Goal: Transaction & Acquisition: Purchase product/service

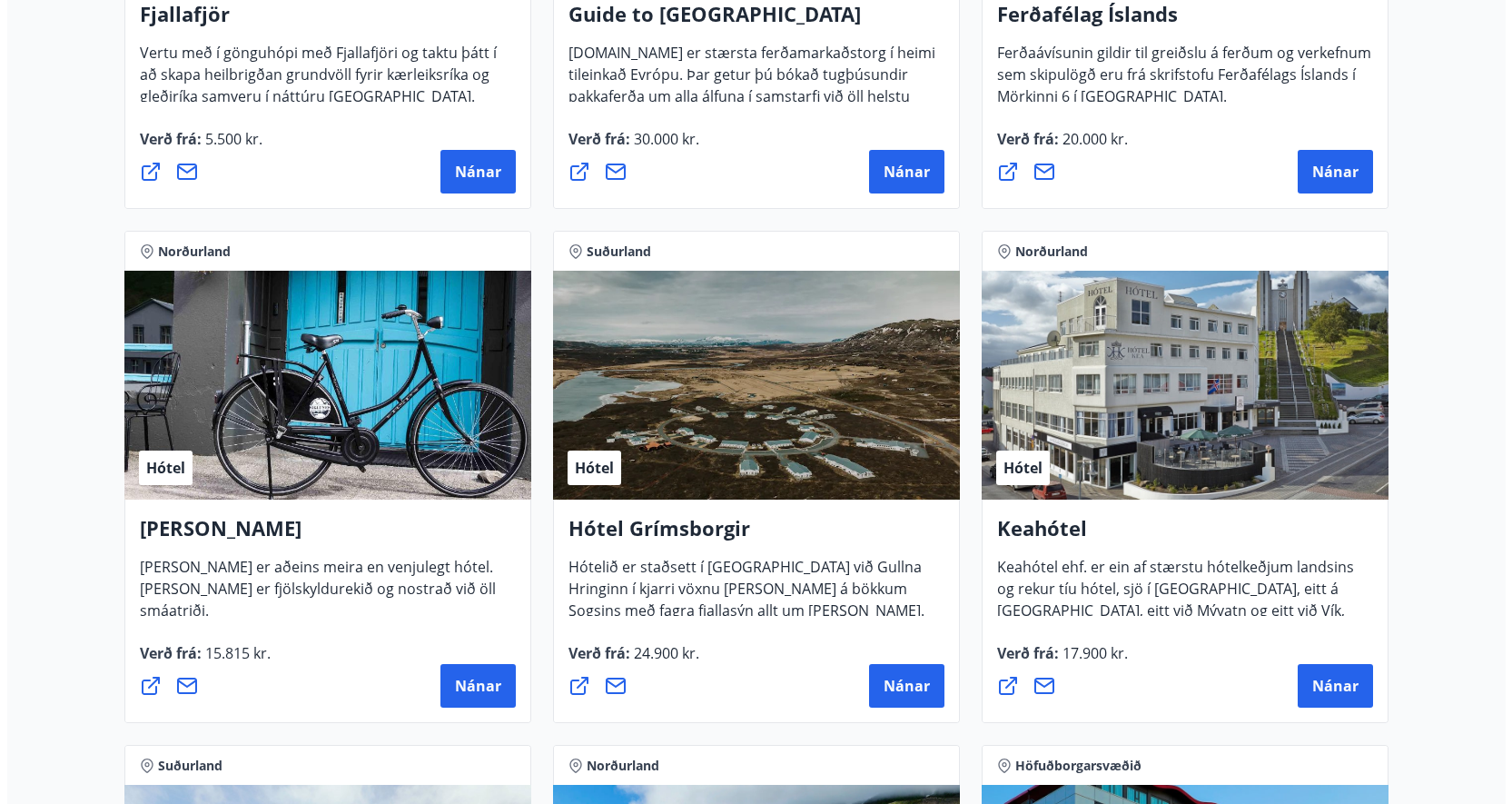
scroll to position [636, 0]
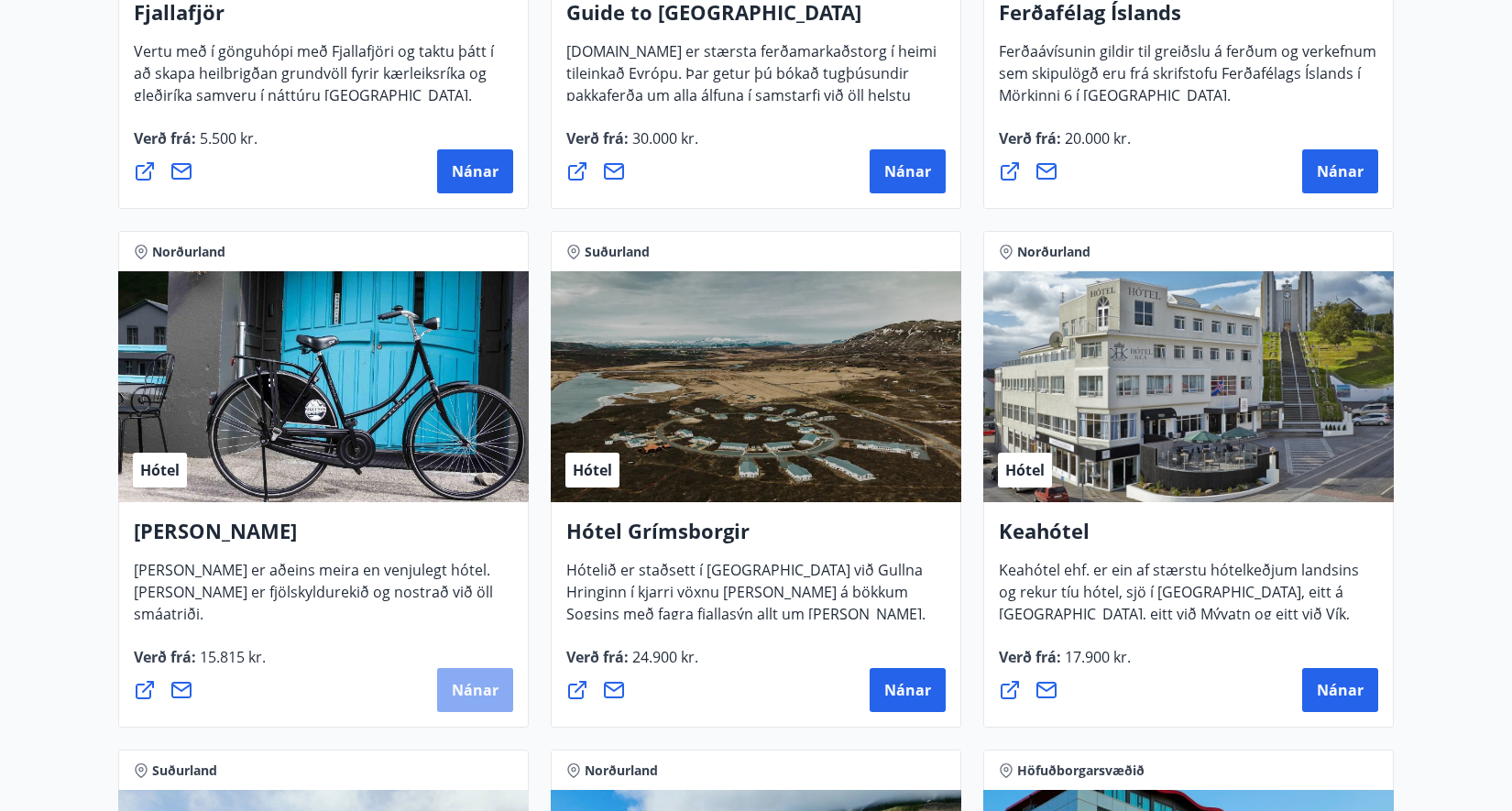
click at [453, 693] on span "Nánar" at bounding box center [476, 689] width 47 height 20
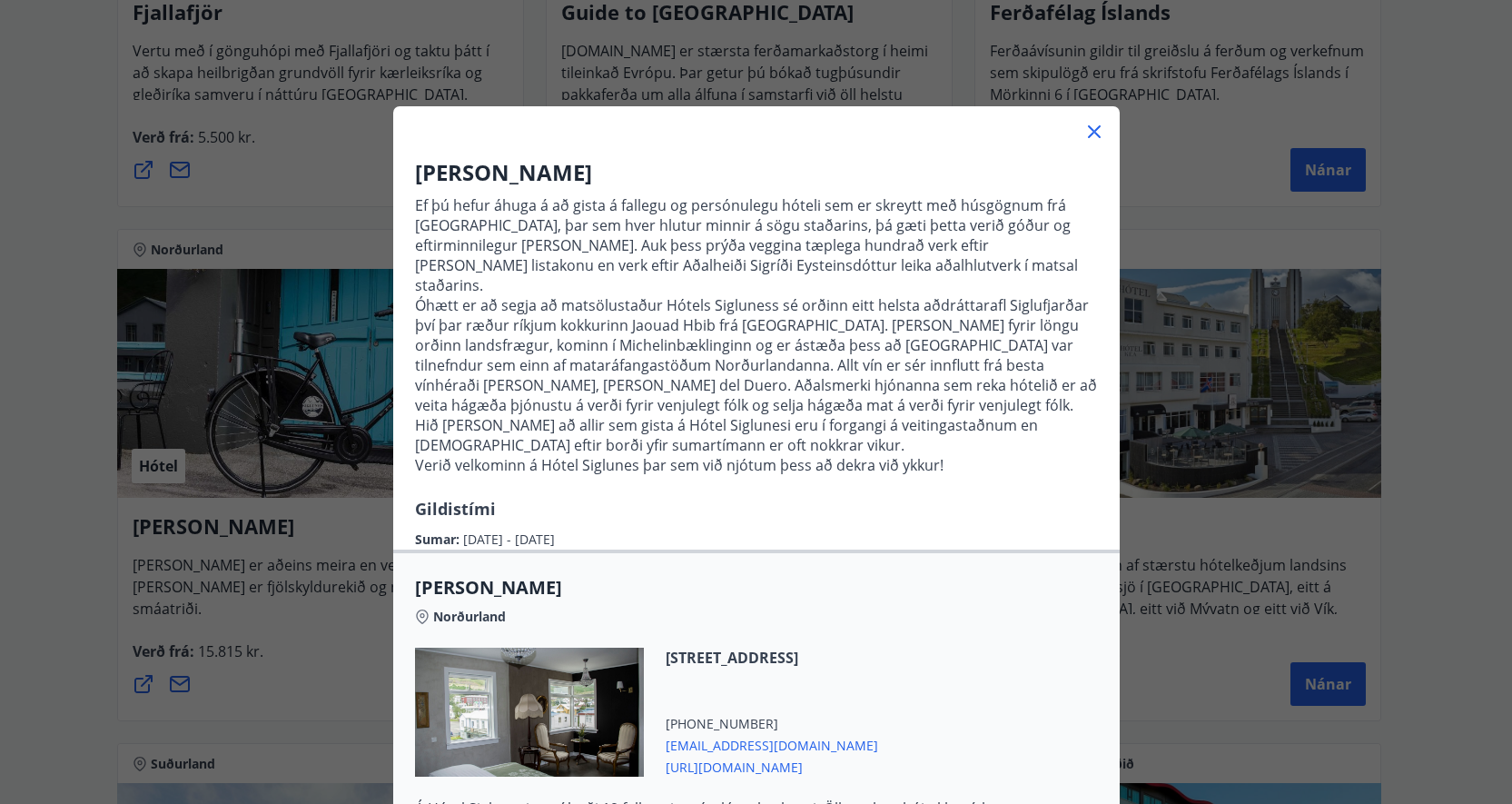
scroll to position [0, 0]
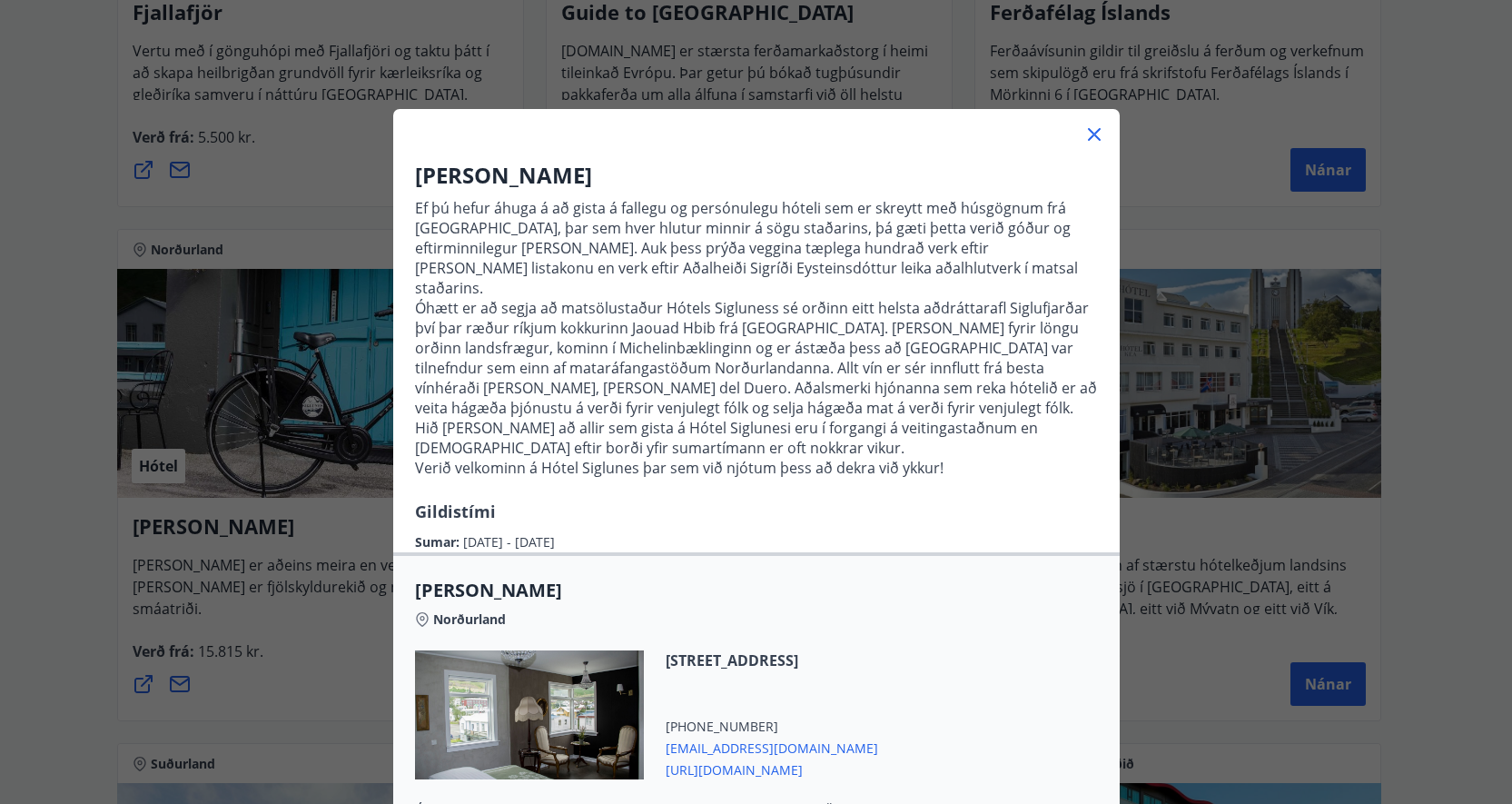
click at [1088, 143] on icon at bounding box center [1094, 134] width 21 height 21
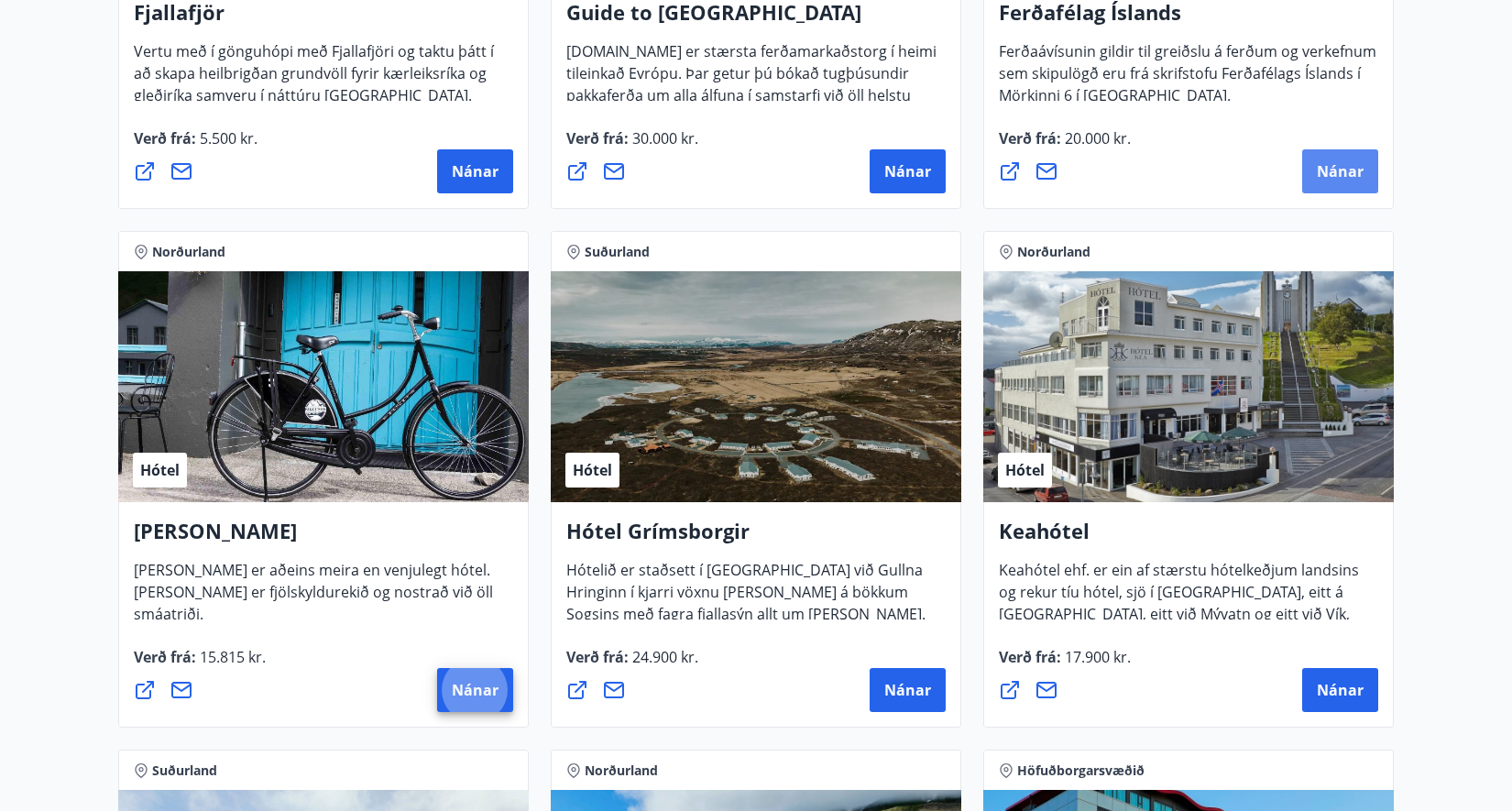
click at [1347, 162] on span "Nánar" at bounding box center [1341, 170] width 47 height 20
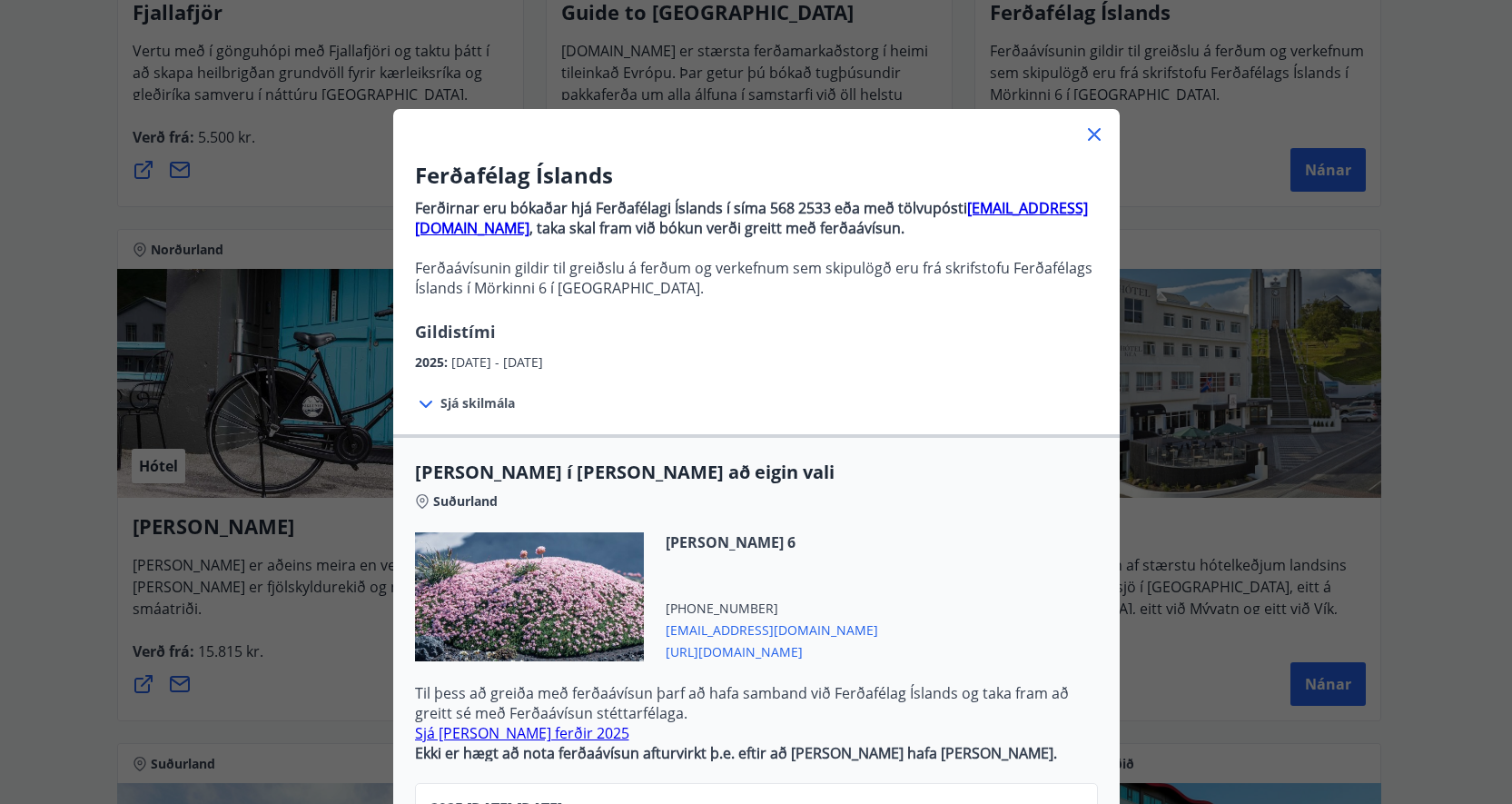
click at [423, 402] on icon at bounding box center [427, 404] width 13 height 7
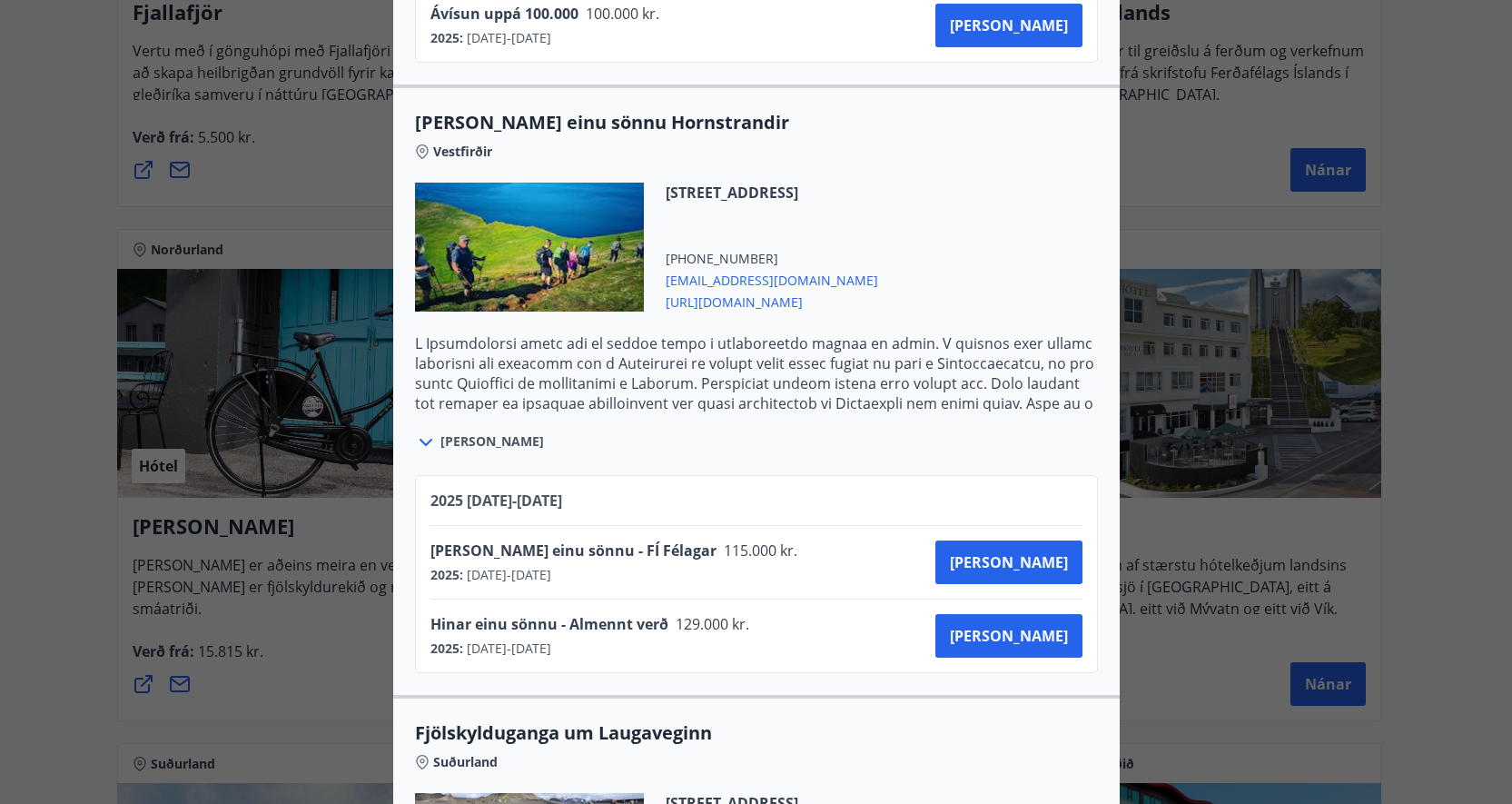
scroll to position [1272, 0]
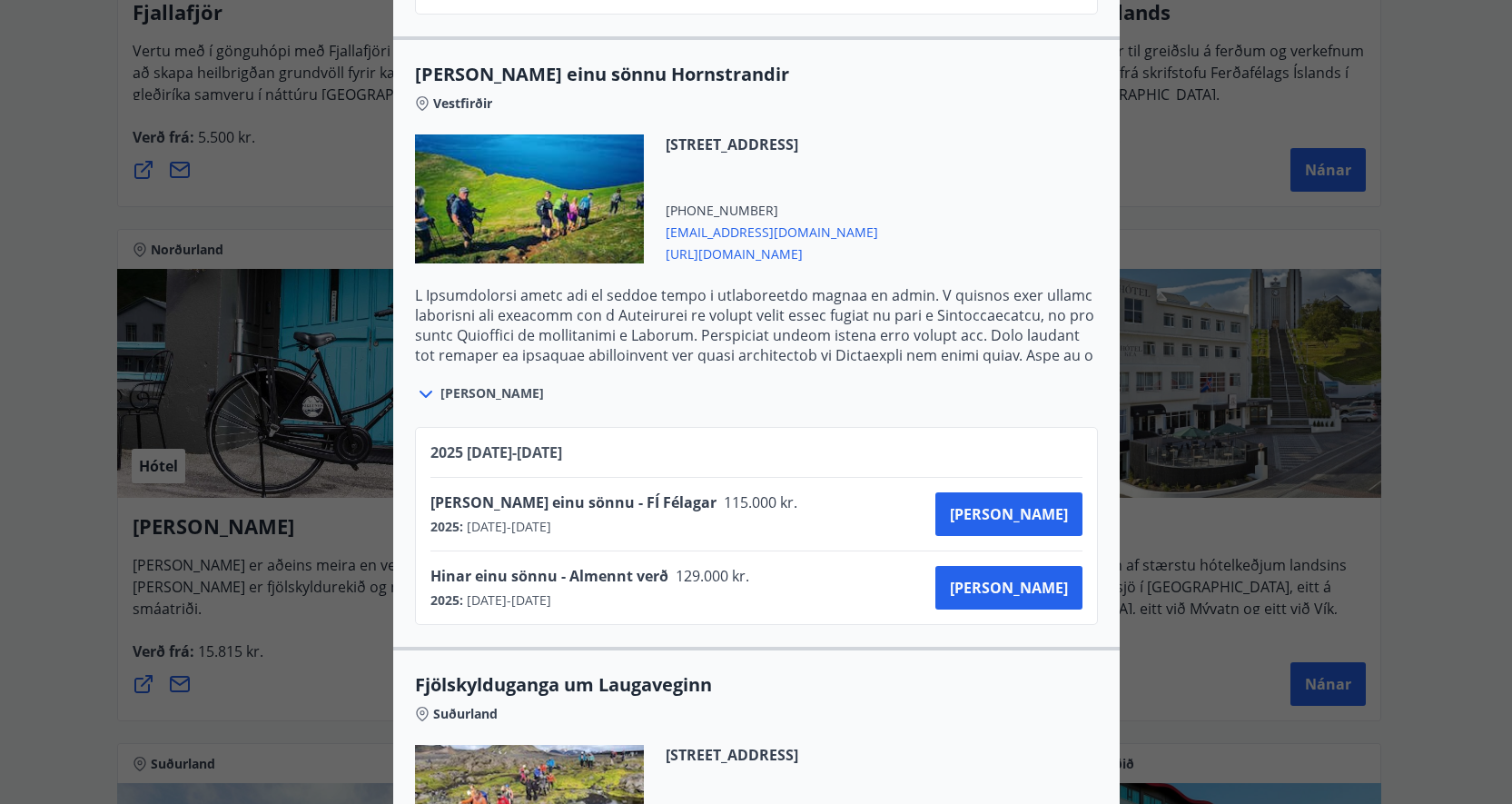
click at [441, 389] on span "[PERSON_NAME]" at bounding box center [492, 393] width 104 height 18
click at [420, 395] on icon at bounding box center [427, 394] width 13 height 7
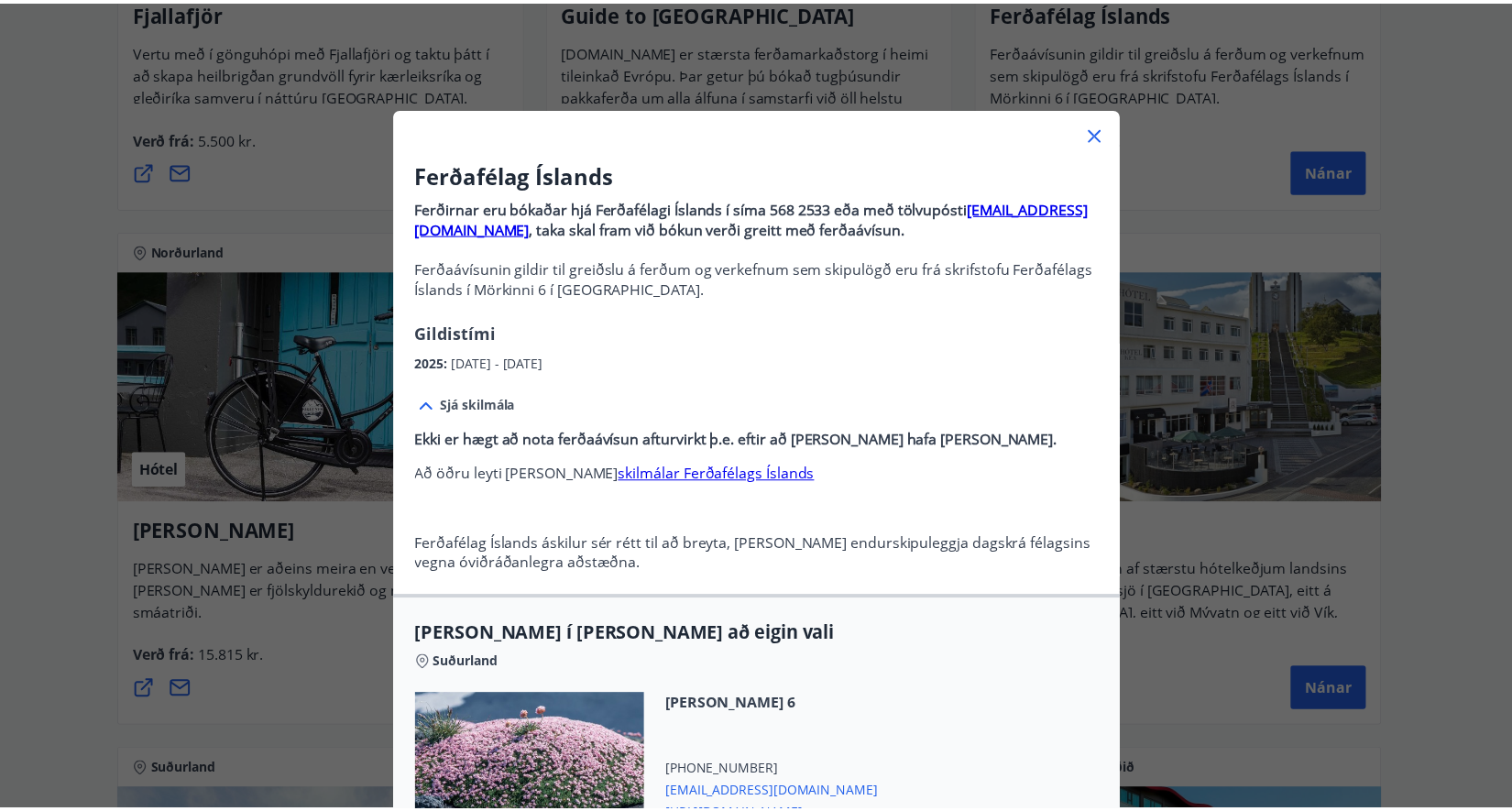
scroll to position [0, 0]
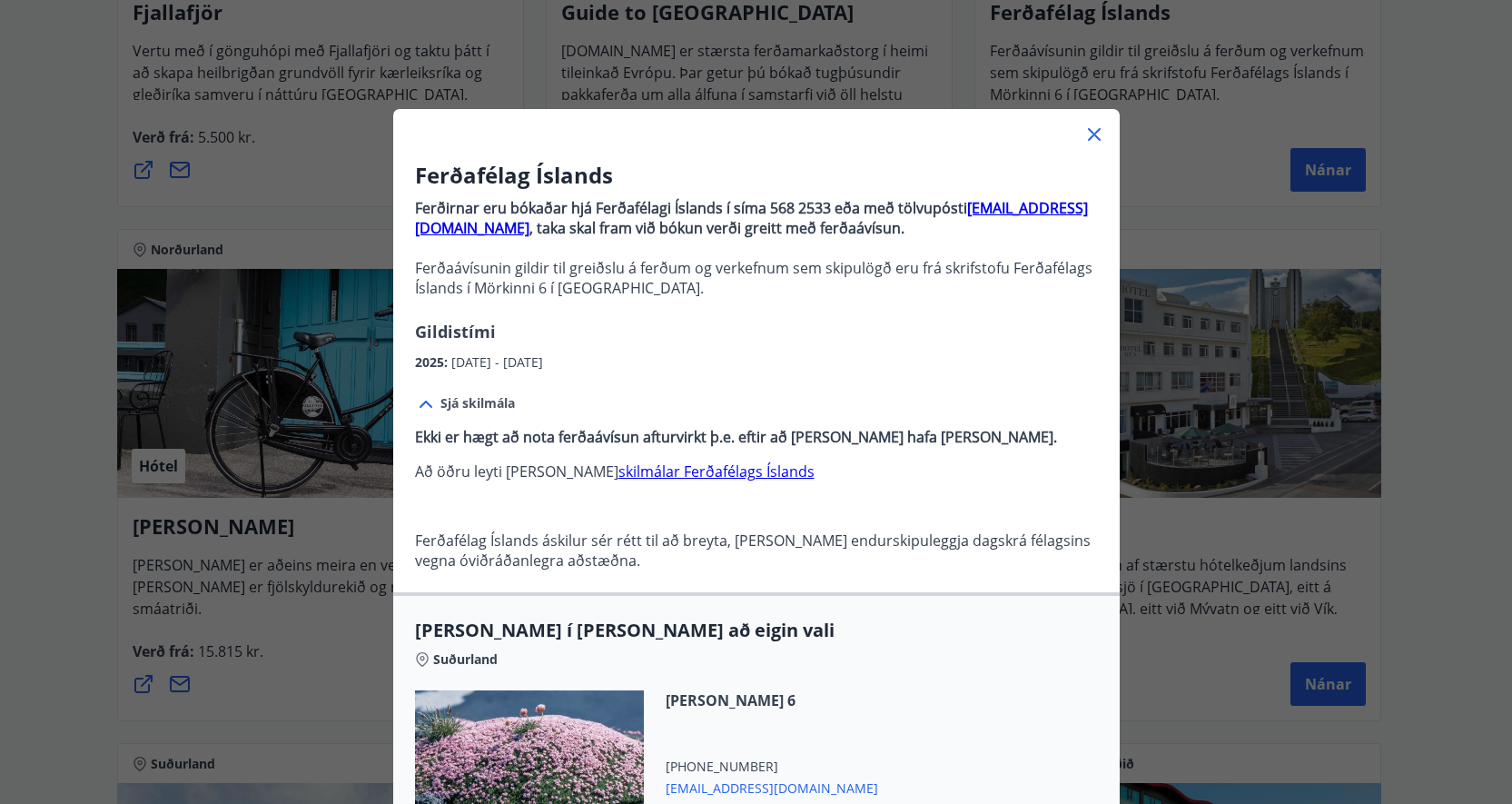
click at [1088, 137] on icon at bounding box center [1095, 134] width 13 height 13
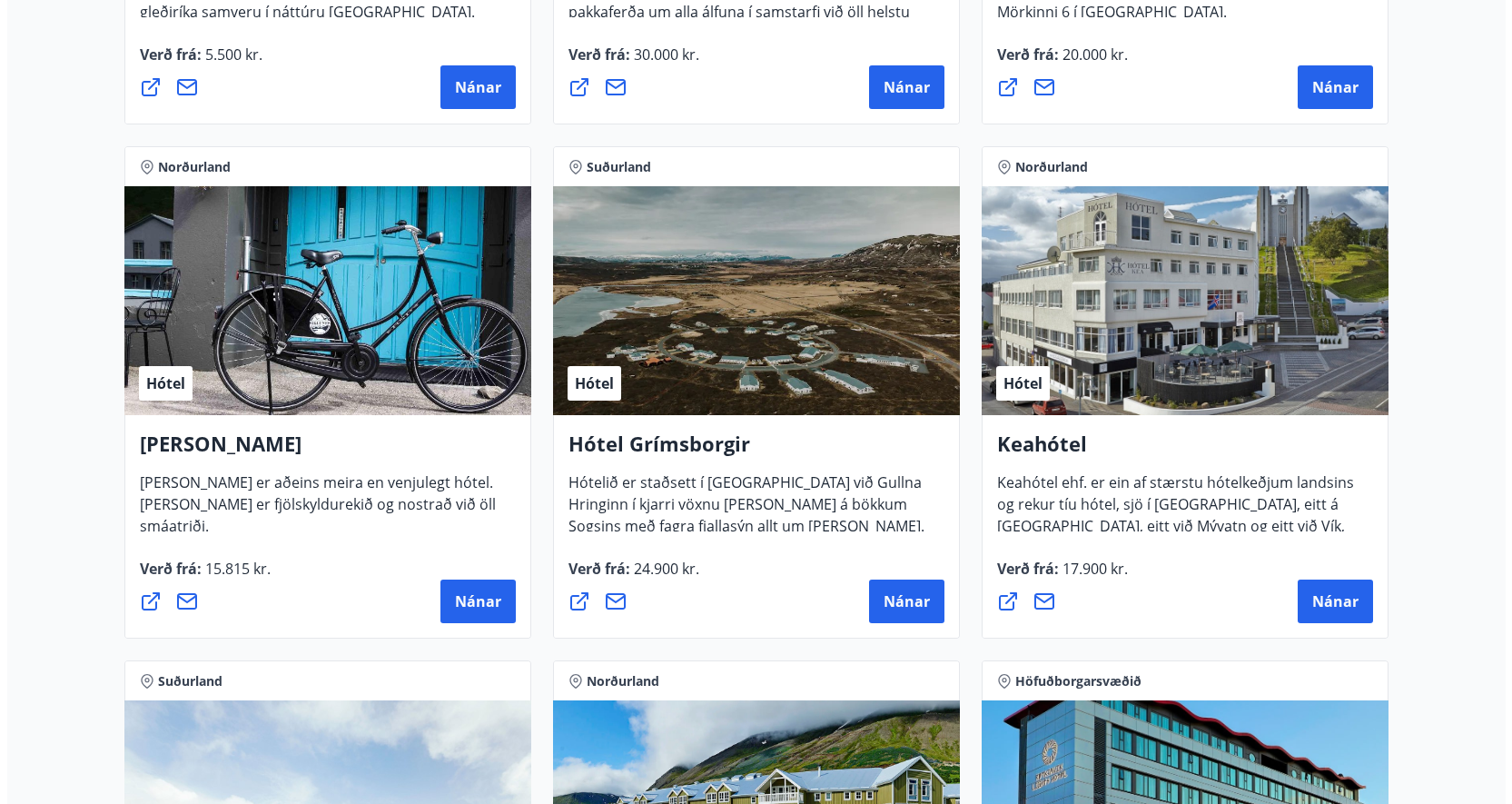
scroll to position [726, 0]
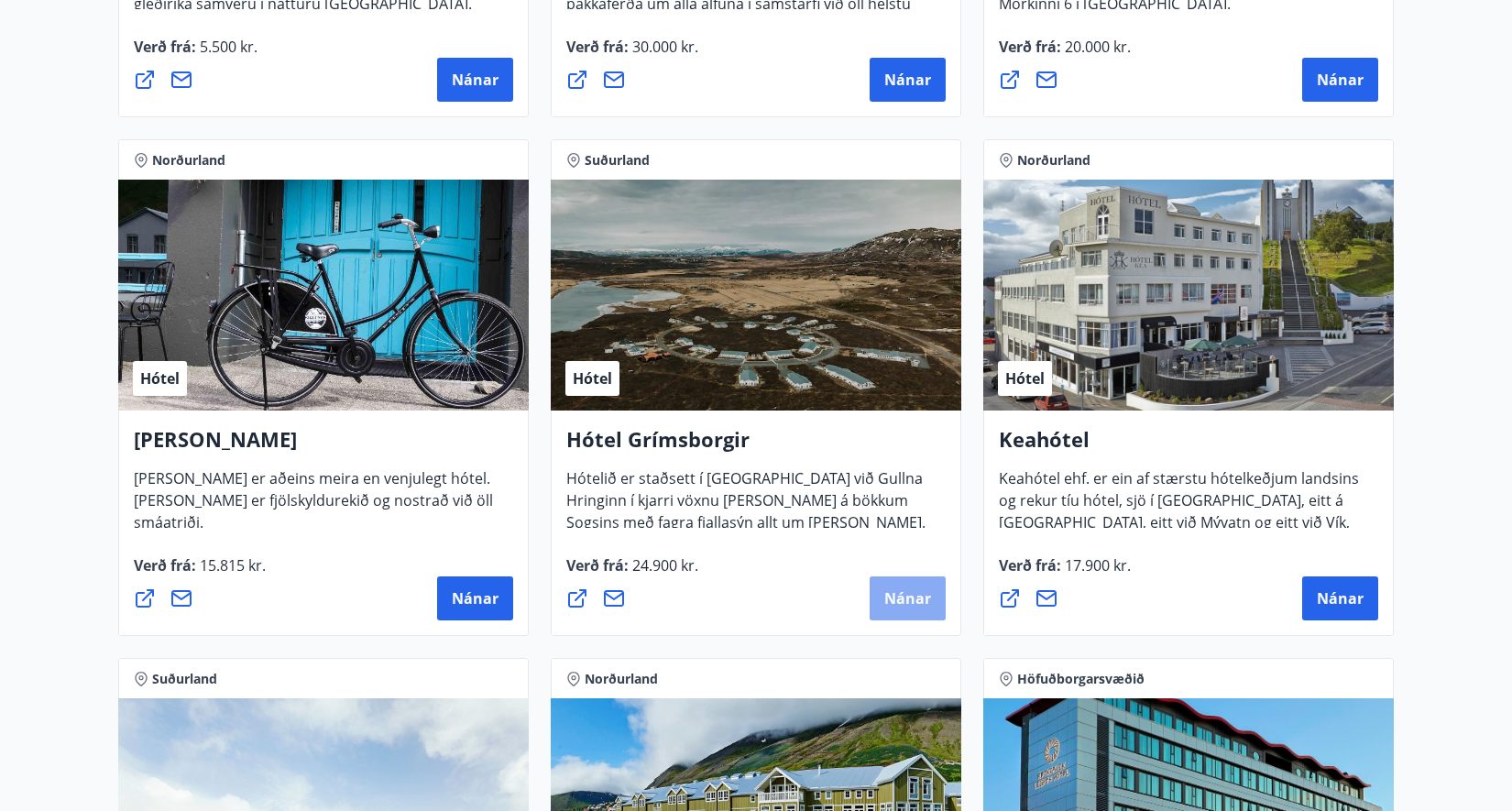
click at [923, 601] on span "Nánar" at bounding box center [908, 598] width 47 height 20
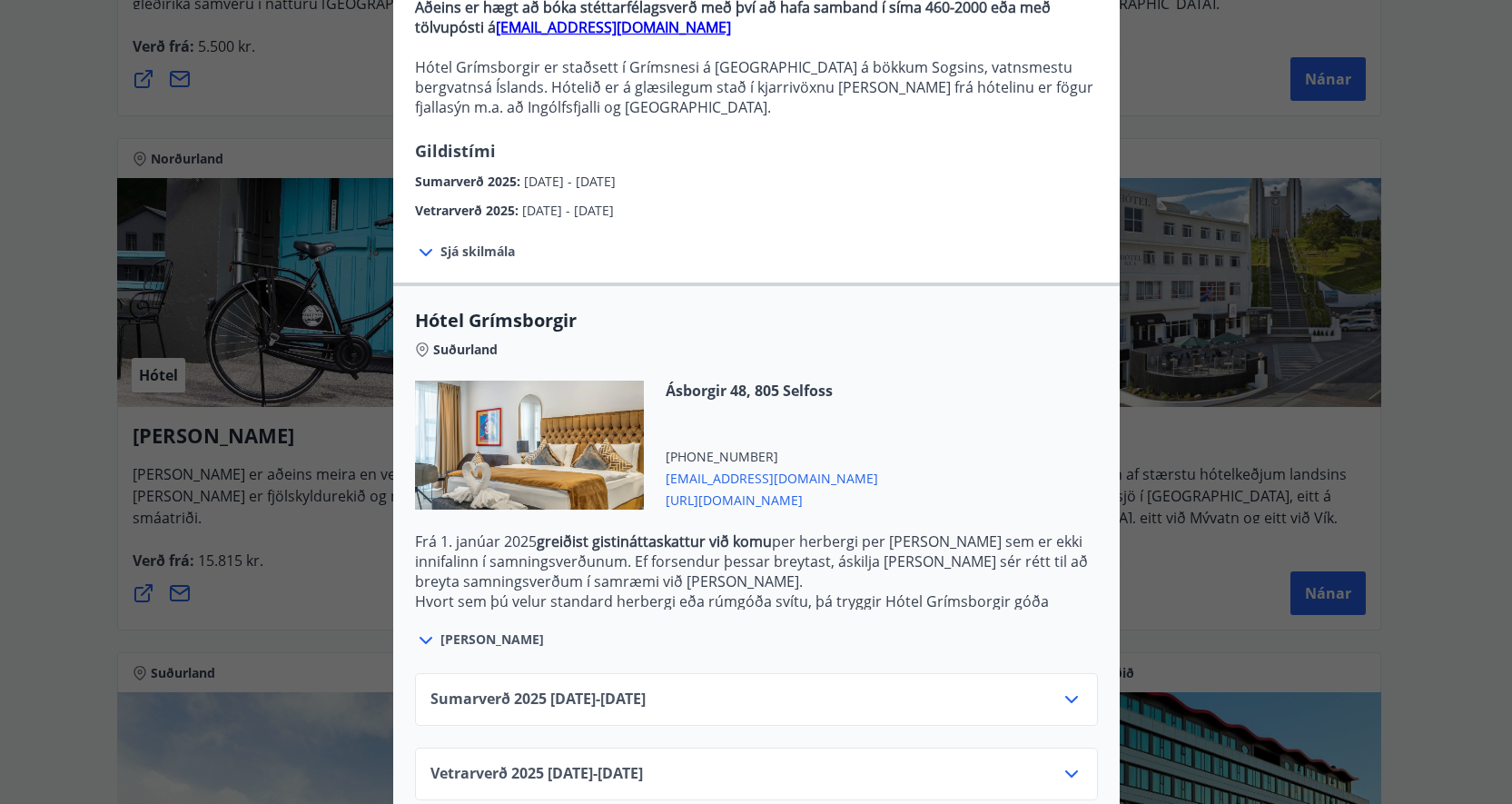
scroll to position [233, 0]
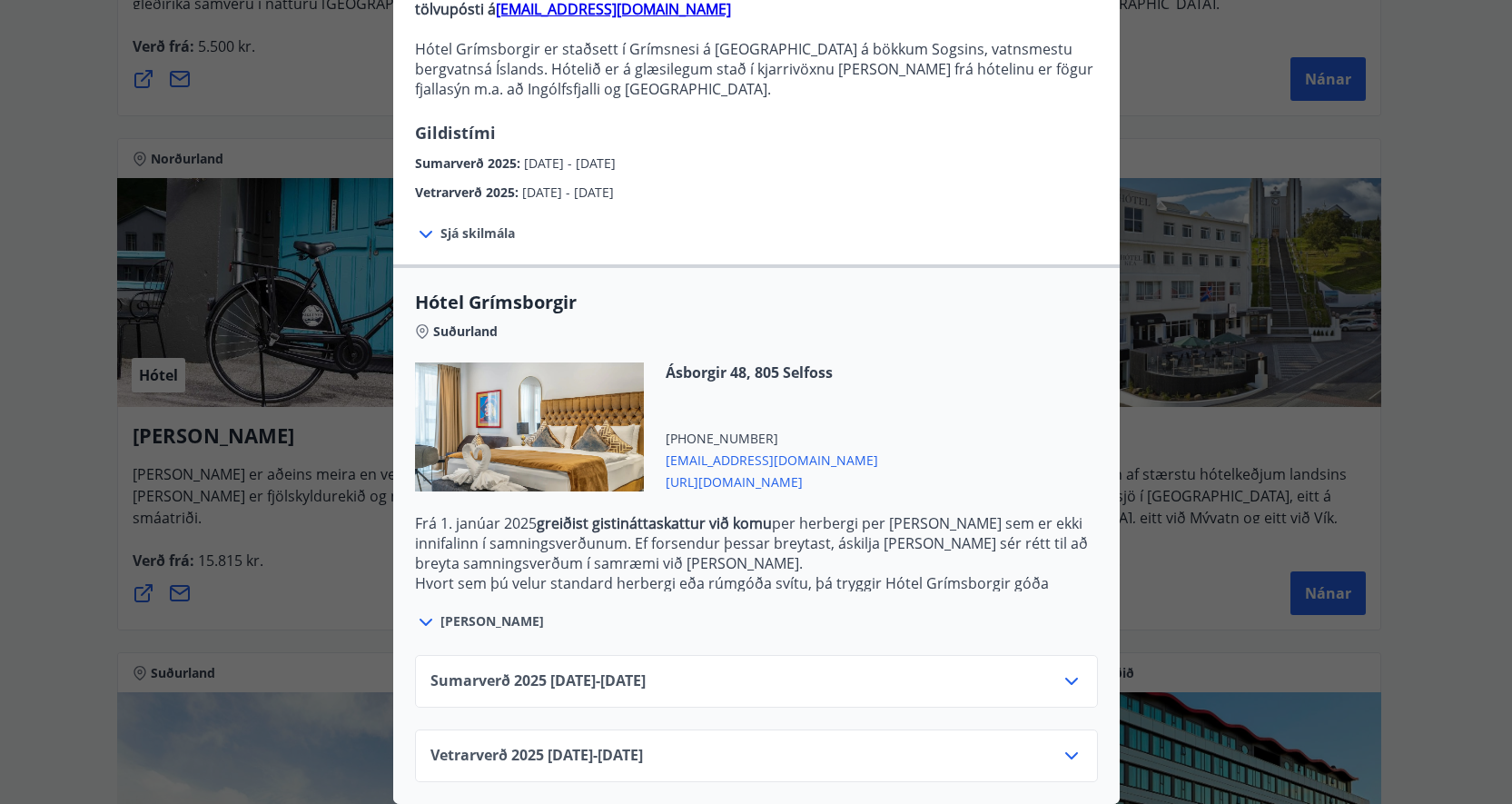
click at [1066, 753] on icon at bounding box center [1071, 755] width 21 height 21
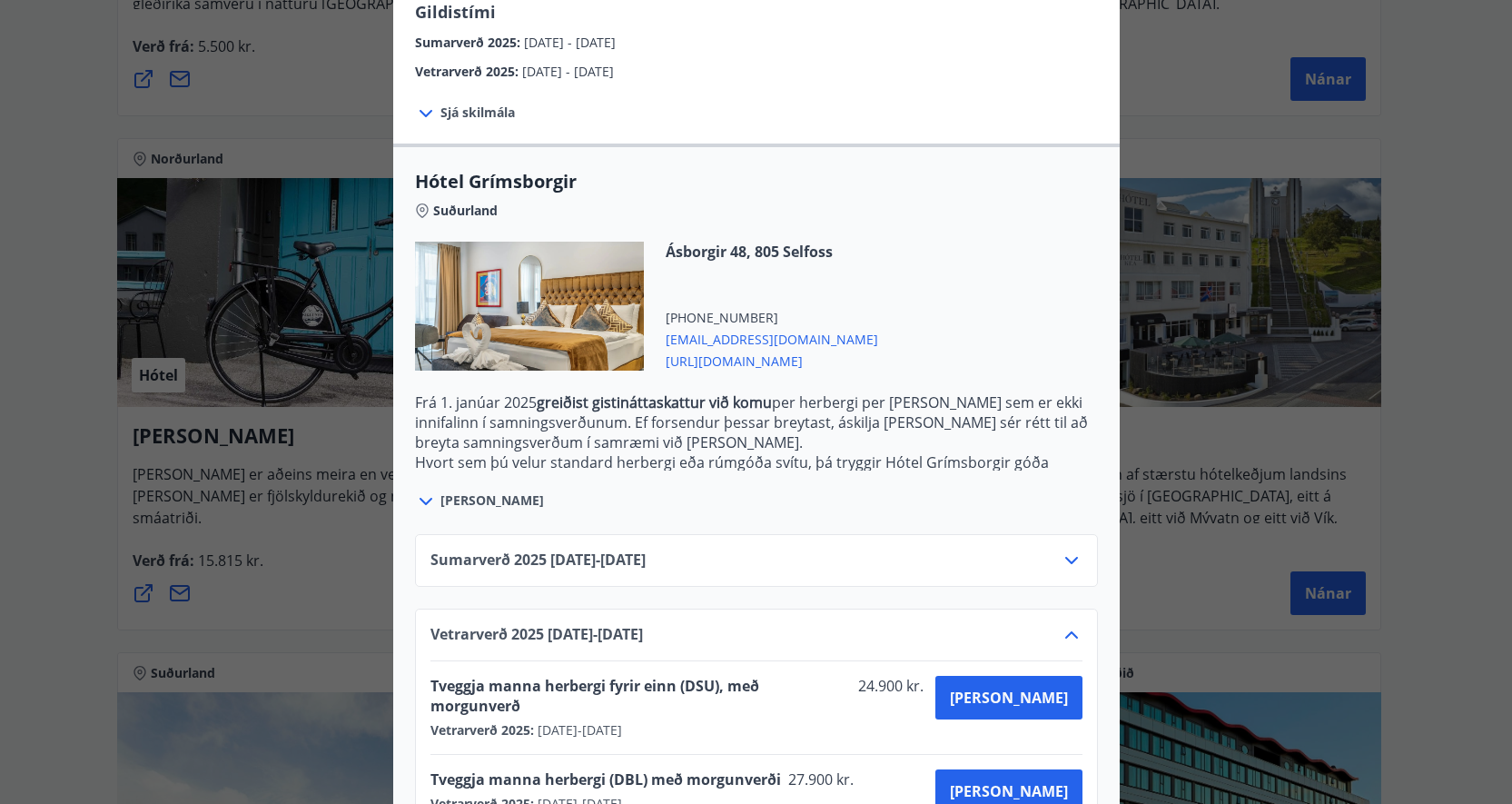
scroll to position [363, 0]
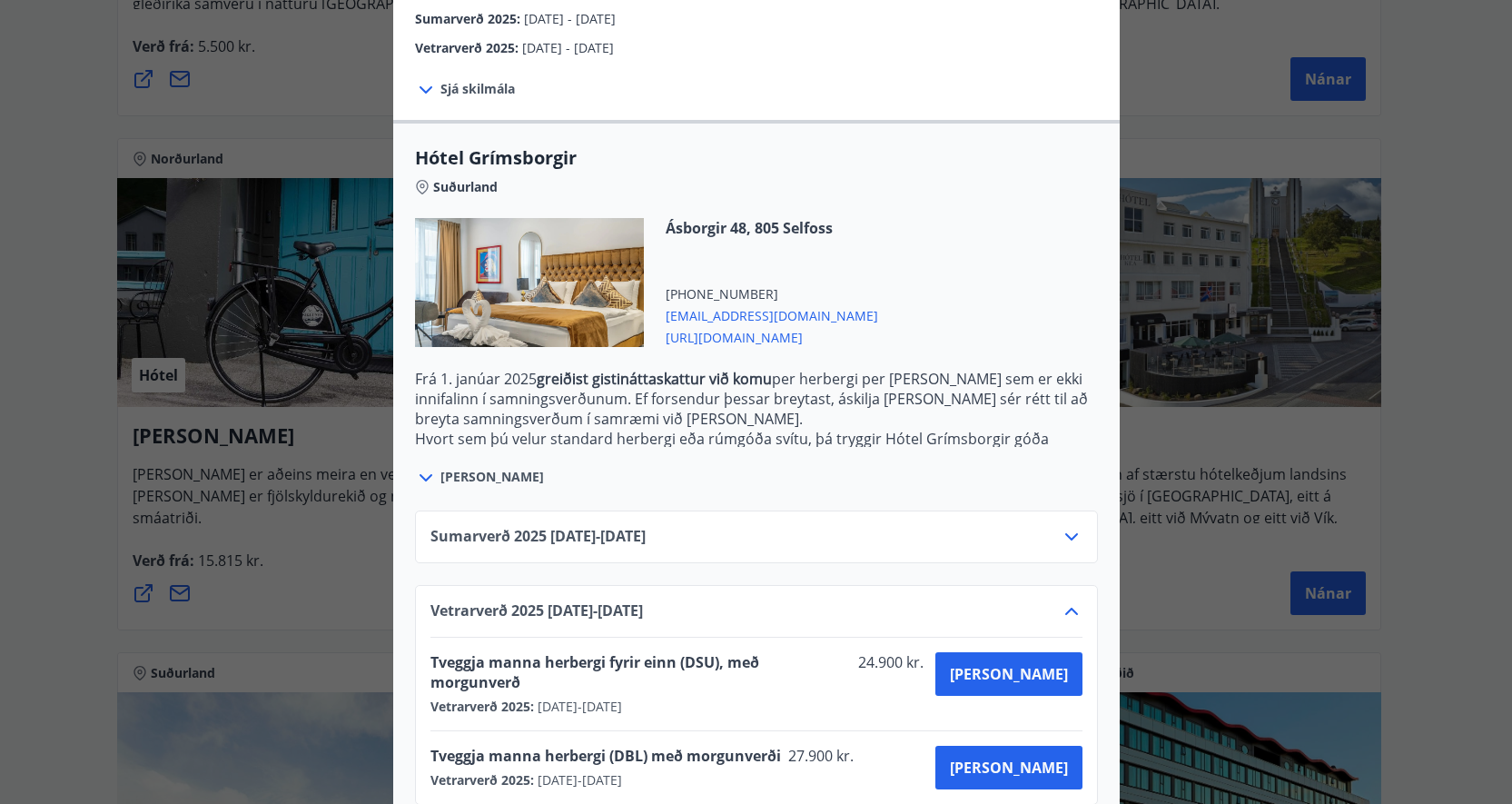
click at [420, 478] on icon at bounding box center [426, 477] width 21 height 21
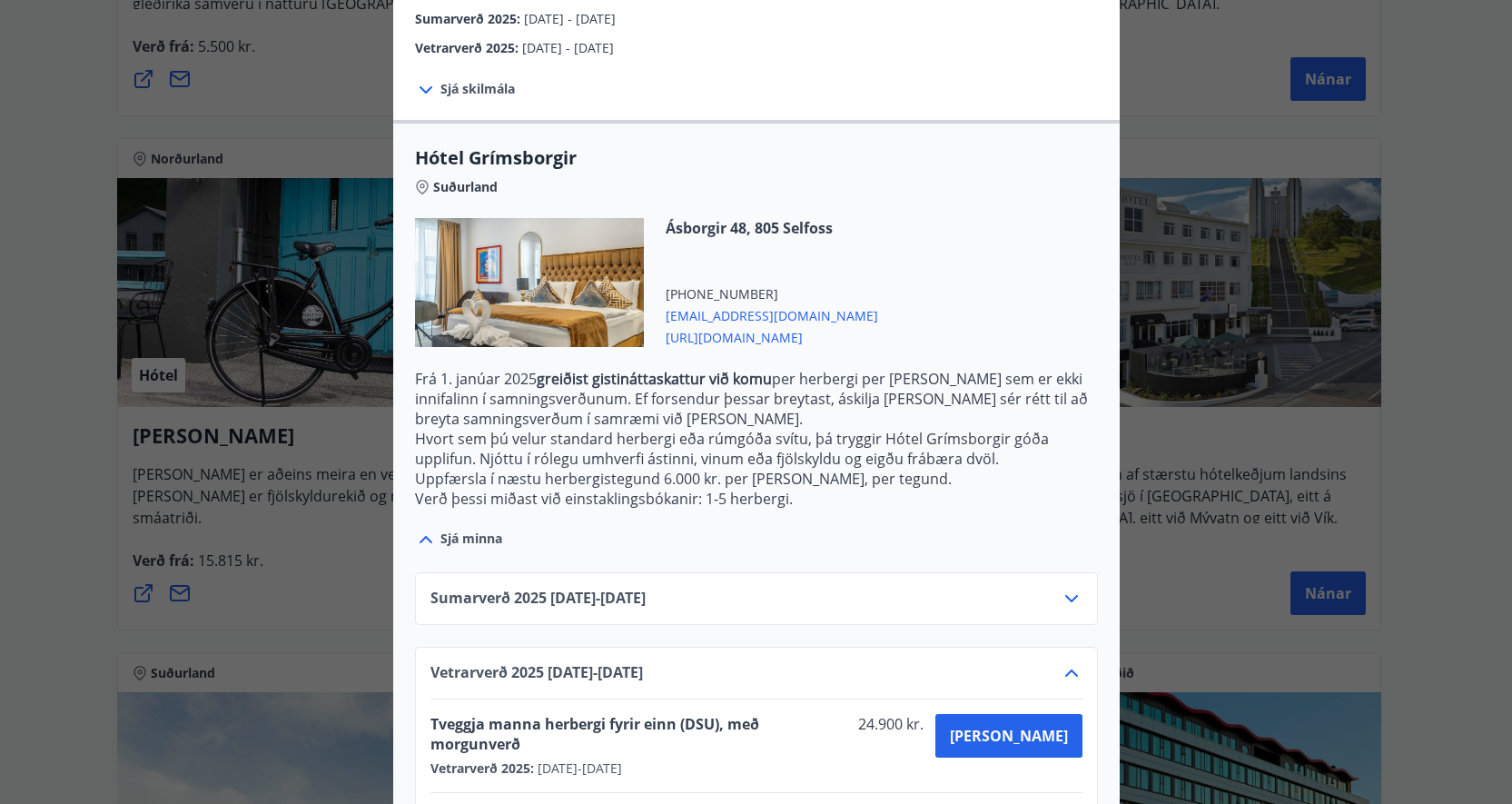
click at [420, 538] on icon at bounding box center [427, 540] width 13 height 7
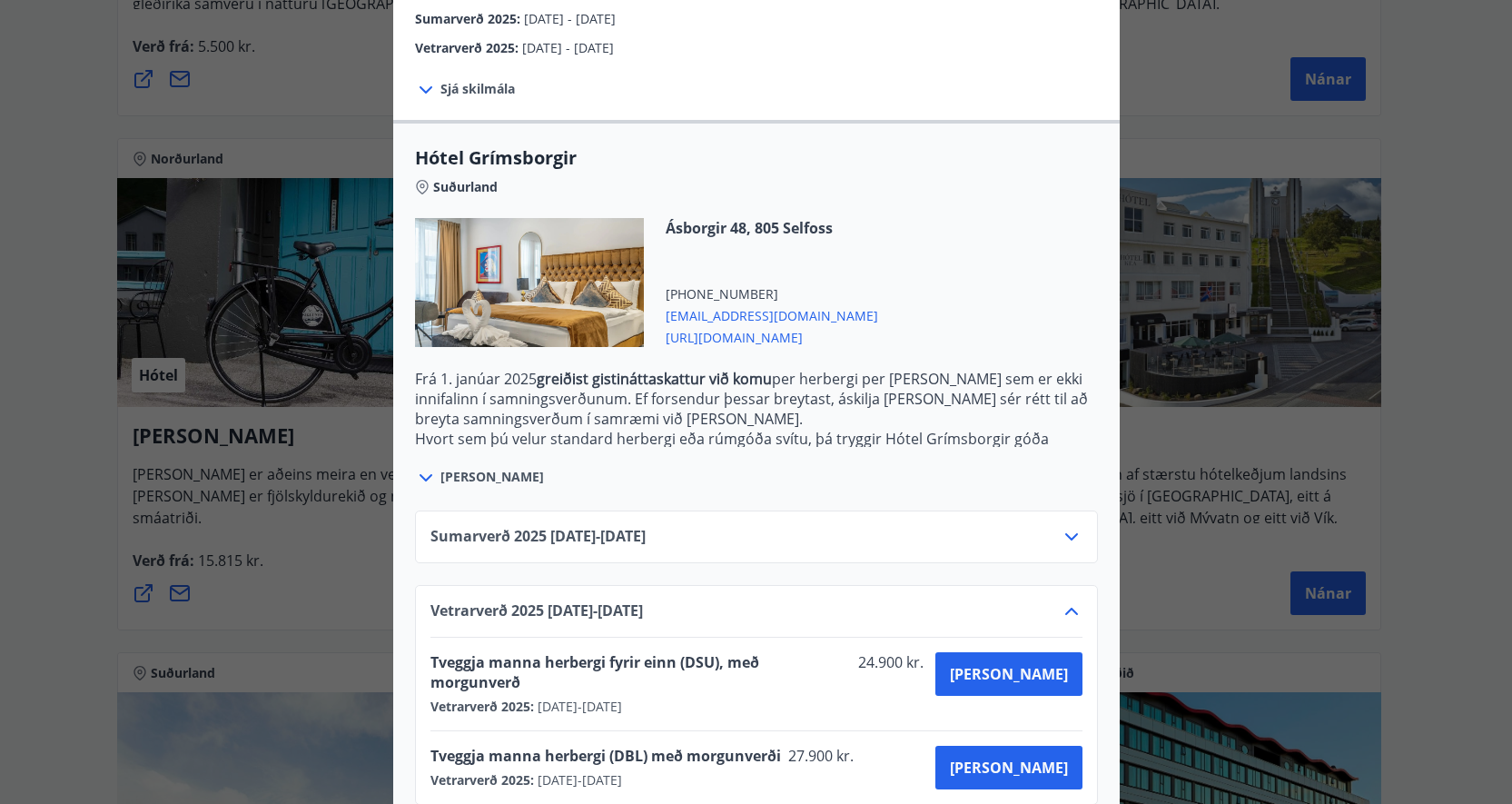
click at [420, 537] on div "Sumarverð [PHONE_NUMBER][DATE] - [DATE]" at bounding box center [757, 537] width 683 height 52
click at [422, 476] on icon at bounding box center [427, 478] width 13 height 7
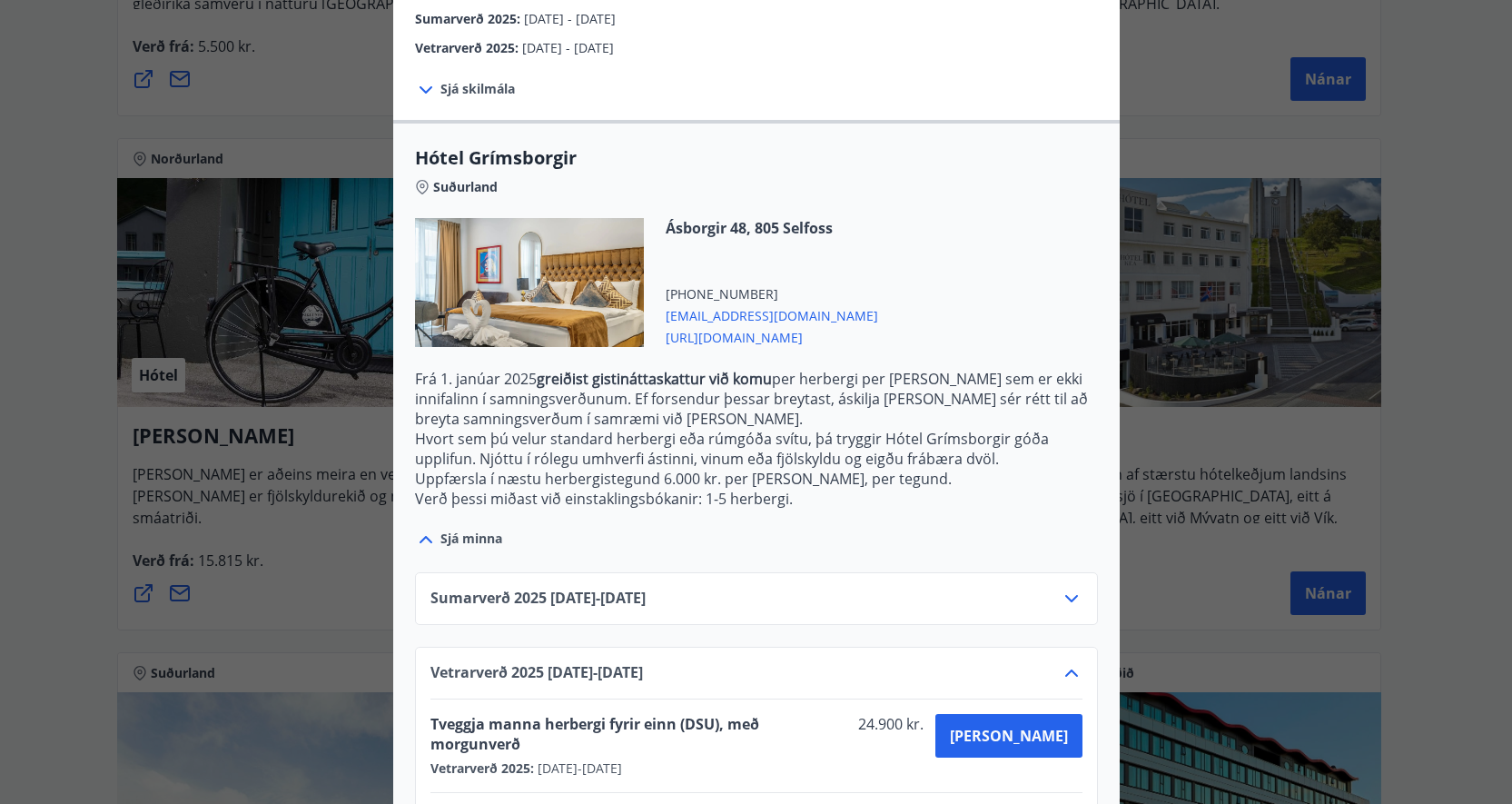
scroll to position [442, 0]
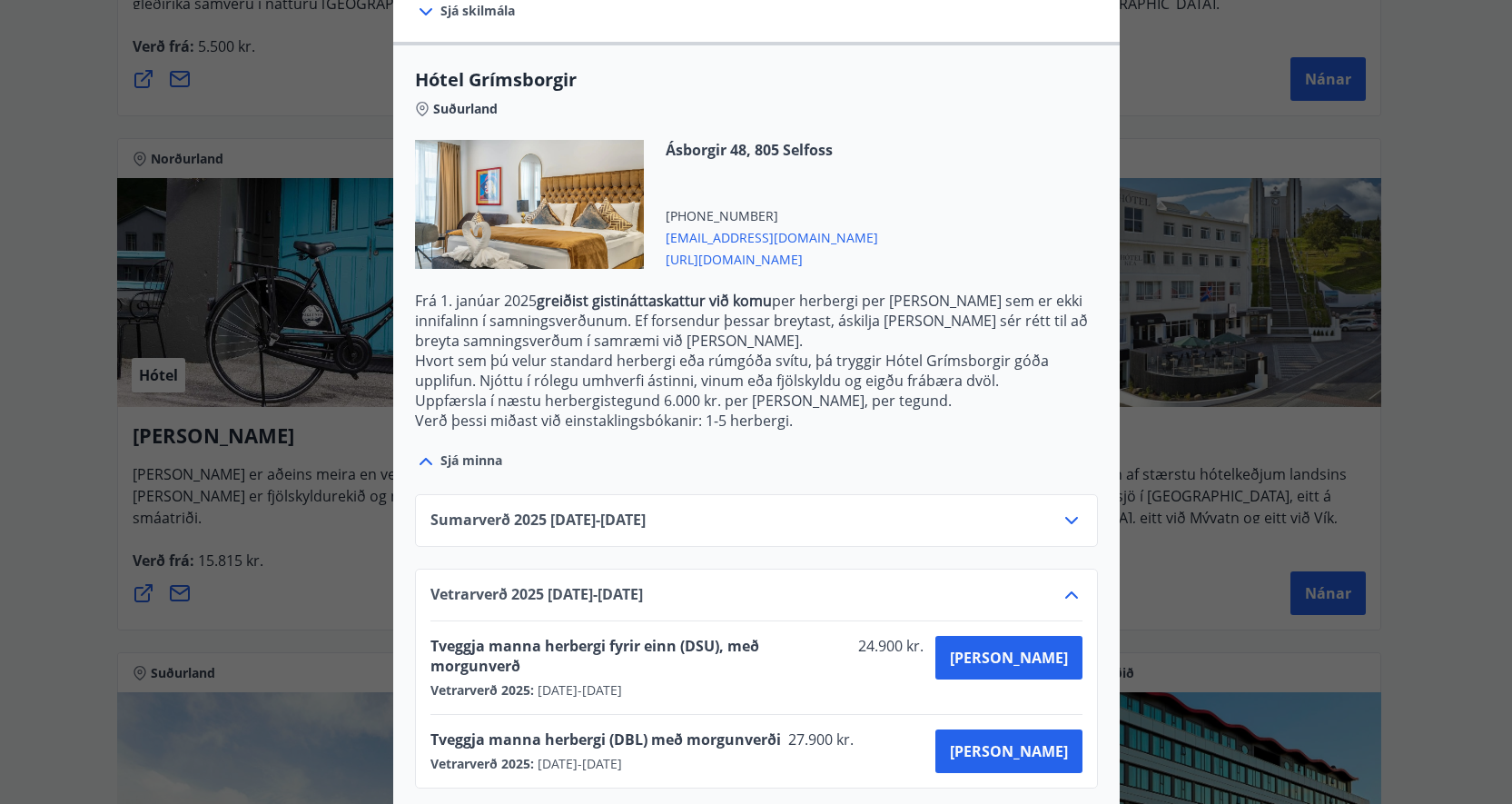
click at [421, 461] on icon at bounding box center [427, 461] width 13 height 7
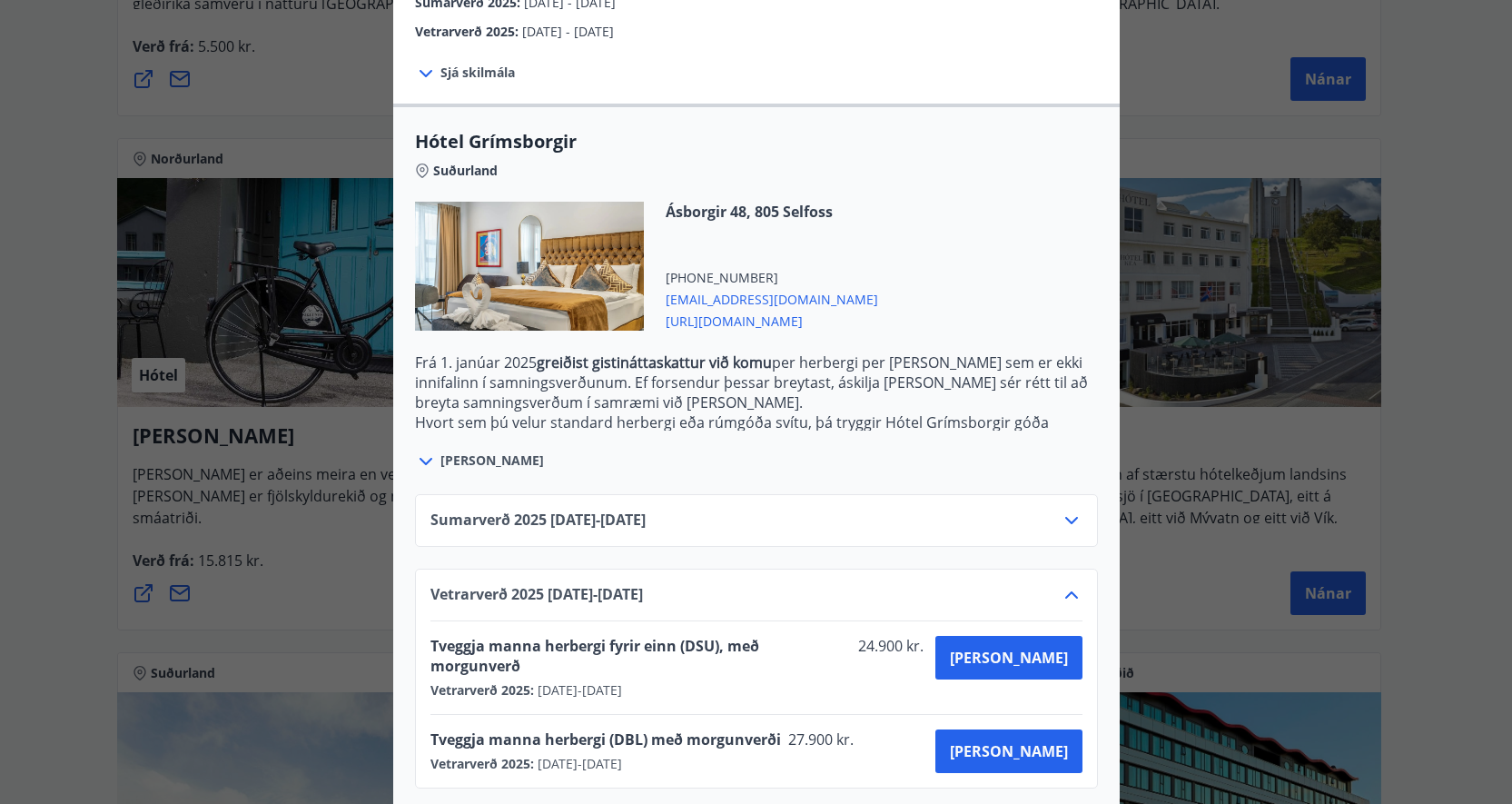
click at [424, 461] on icon at bounding box center [426, 461] width 21 height 21
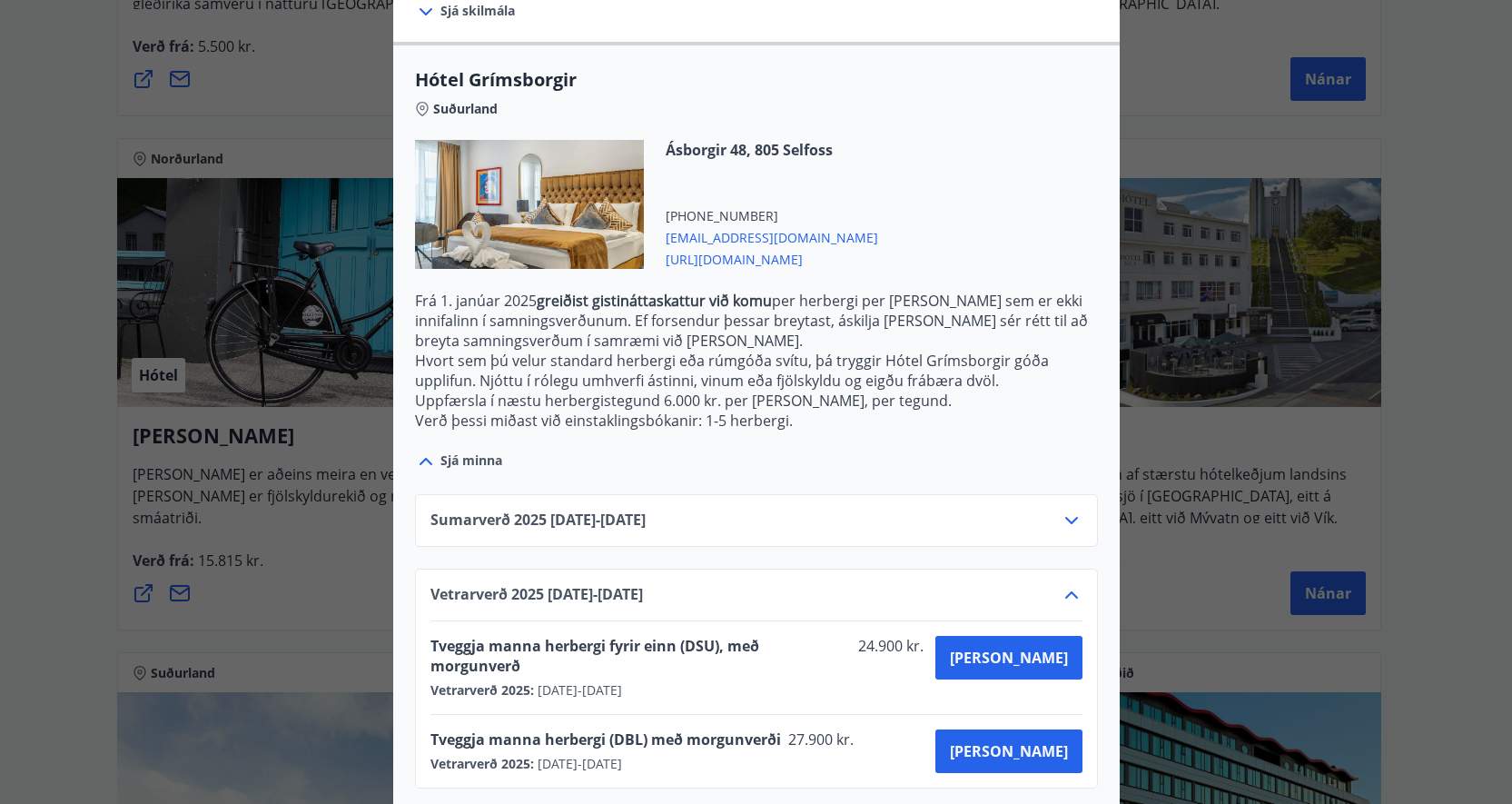
click at [424, 460] on icon at bounding box center [426, 461] width 21 height 21
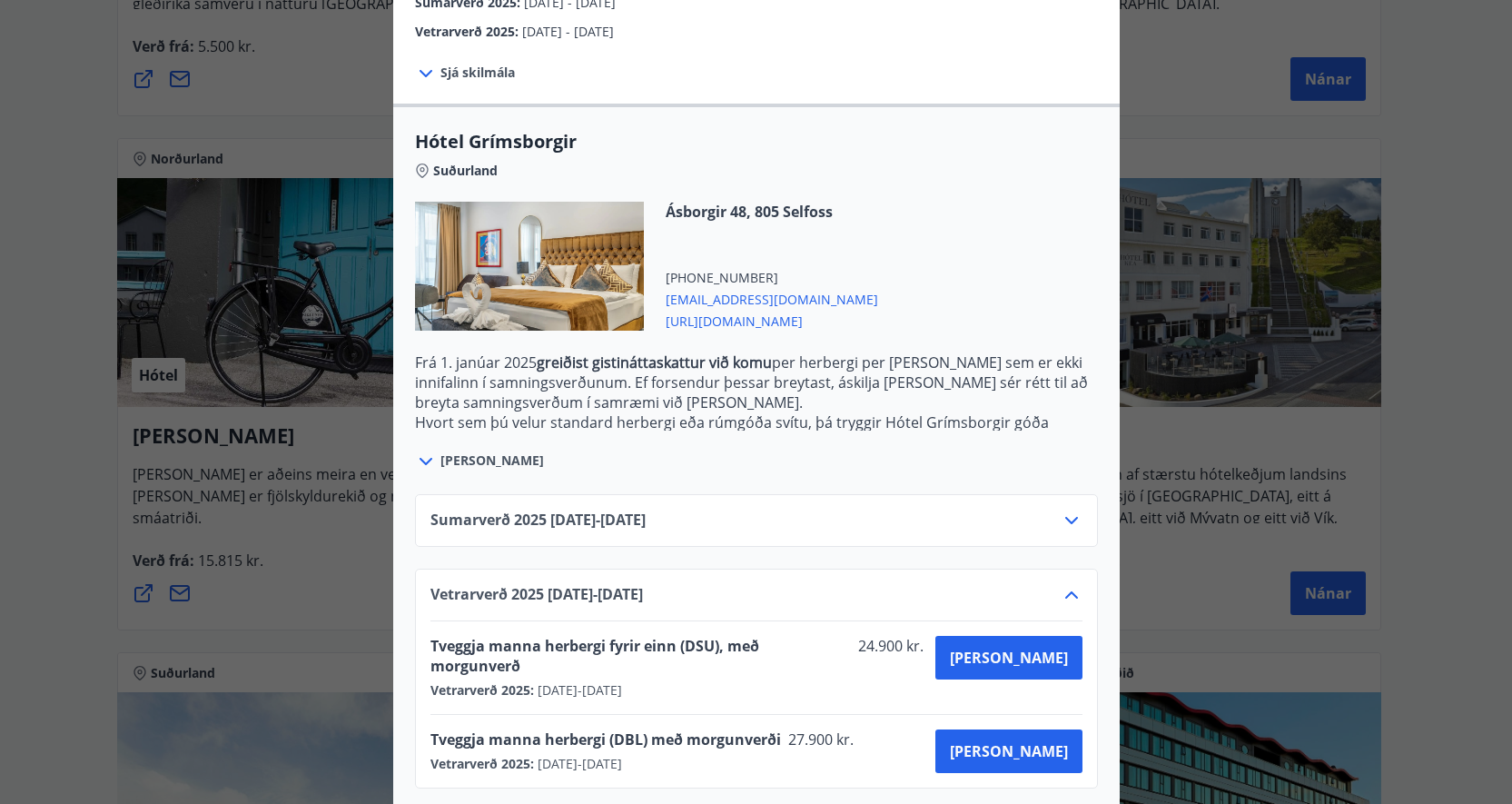
click at [424, 461] on icon at bounding box center [426, 461] width 21 height 21
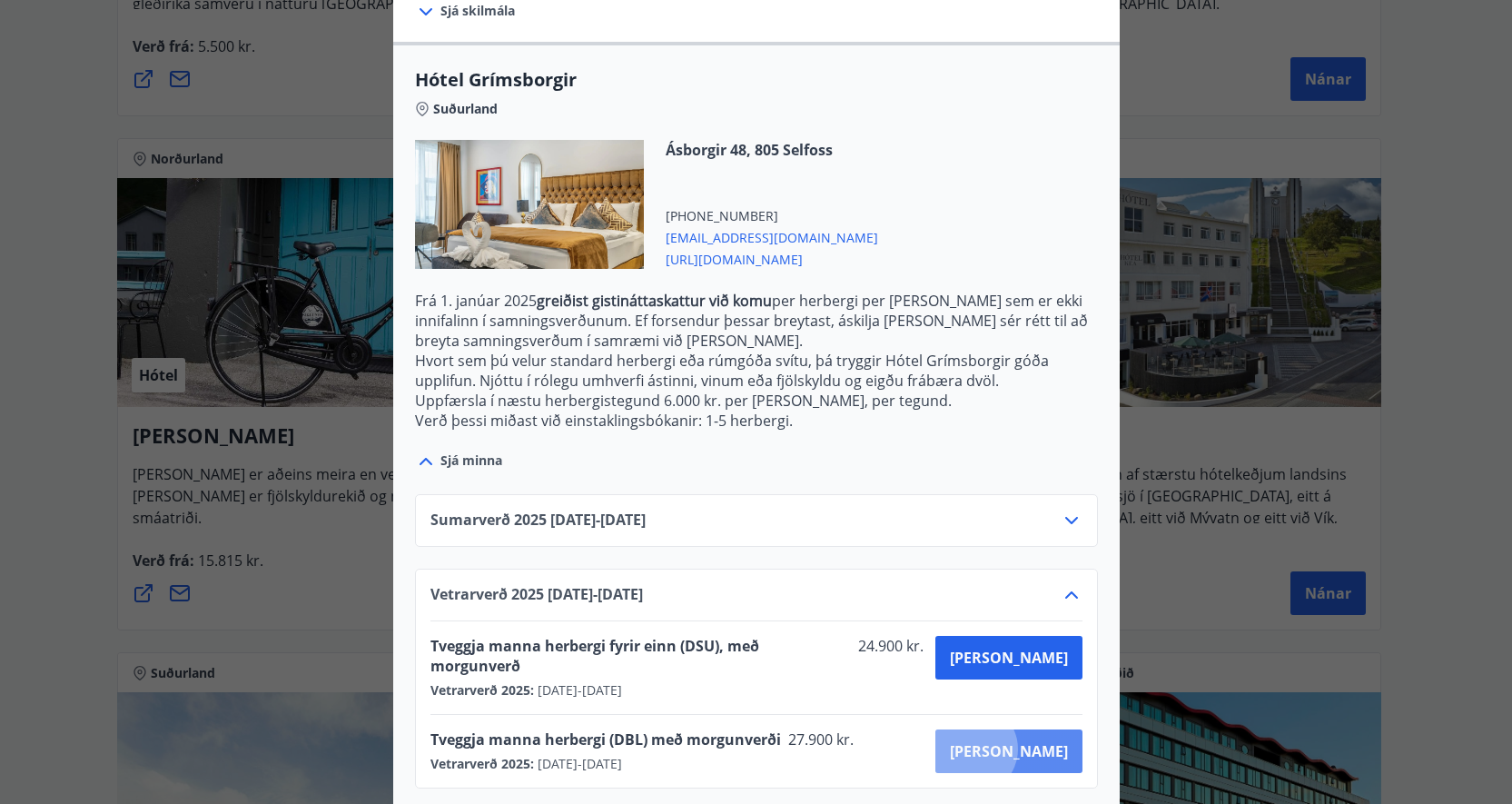
click at [1041, 729] on button "[PERSON_NAME]" at bounding box center [1009, 751] width 147 height 44
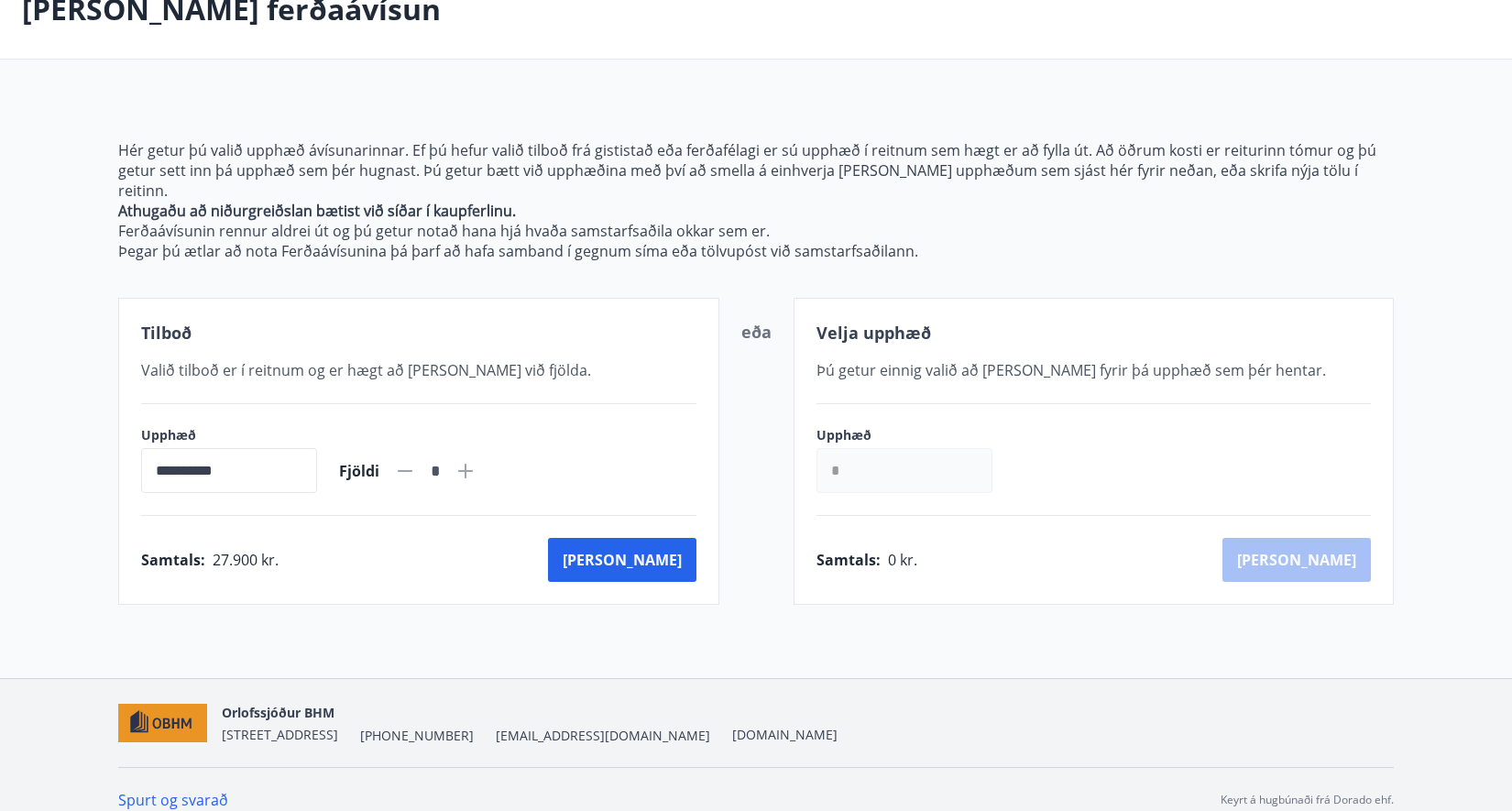
scroll to position [116, 0]
click at [477, 459] on icon at bounding box center [465, 469] width 22 height 22
type input "*"
click at [663, 543] on button "[PERSON_NAME]" at bounding box center [623, 559] width 149 height 44
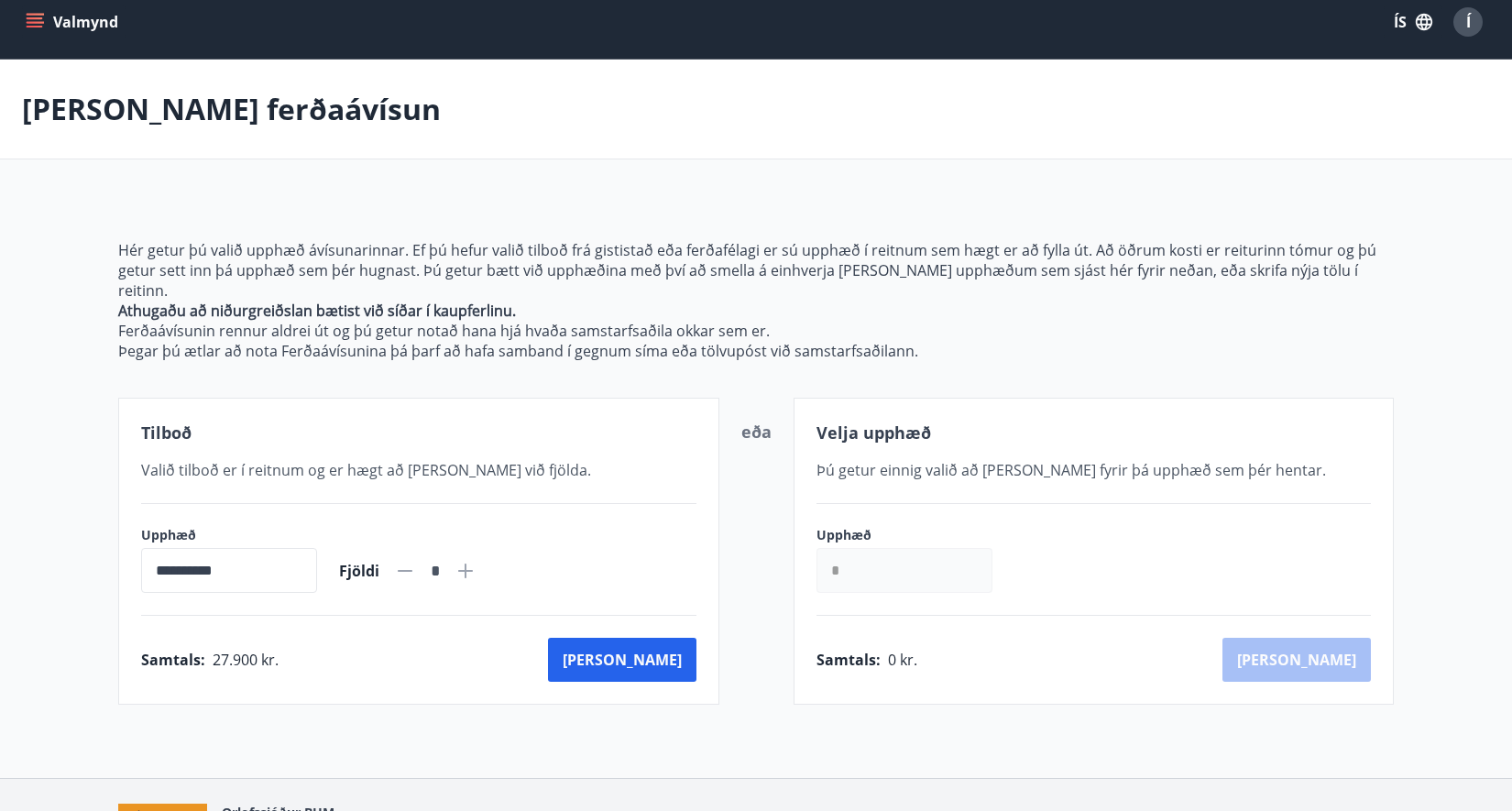
scroll to position [3, 0]
